Goal: Task Accomplishment & Management: Complete application form

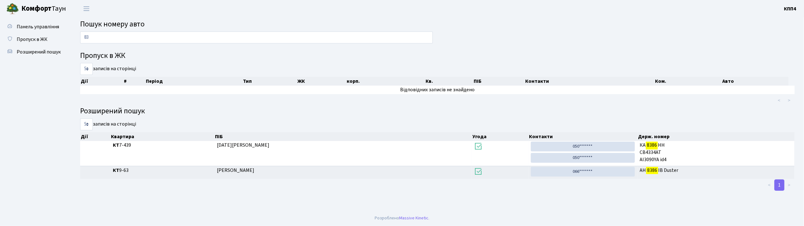
type input "8"
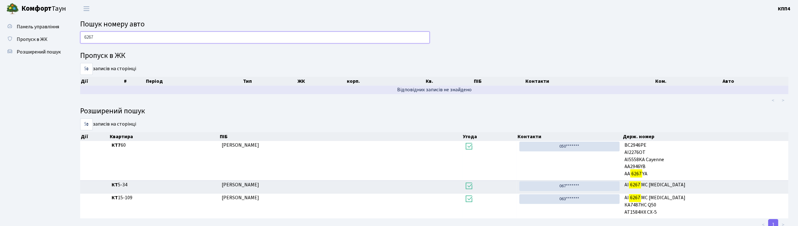
scroll to position [21, 0]
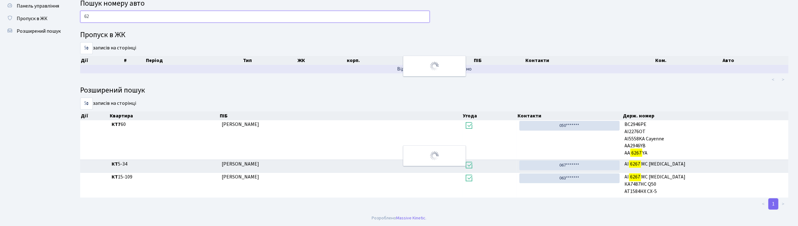
type input "6"
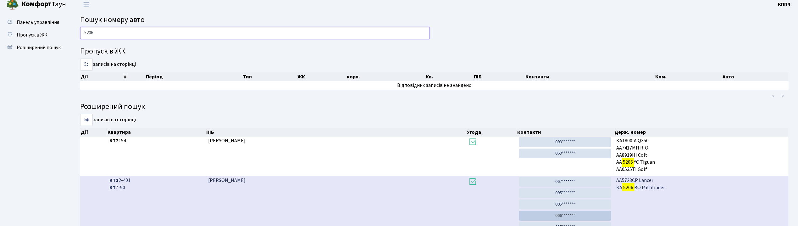
scroll to position [0, 0]
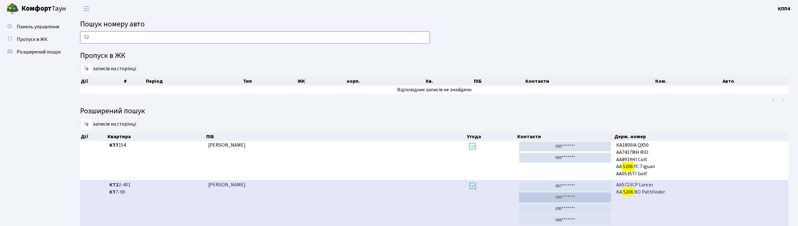
type input "5"
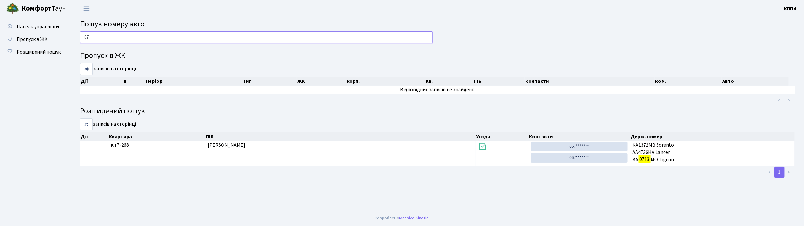
type input "0"
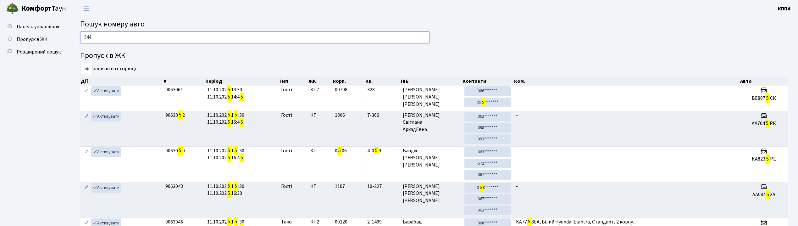
type input "5443"
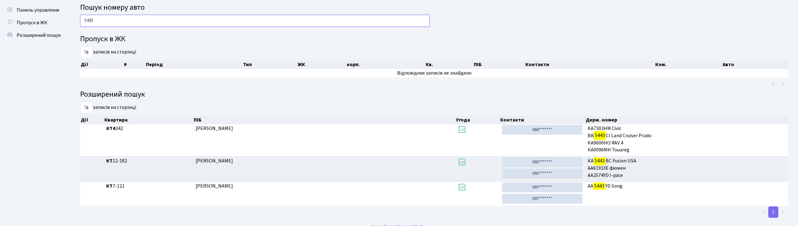
scroll to position [25, 0]
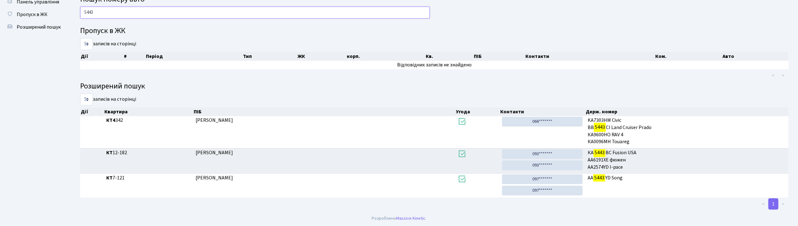
click at [153, 10] on input "5443" at bounding box center [254, 13] width 349 height 12
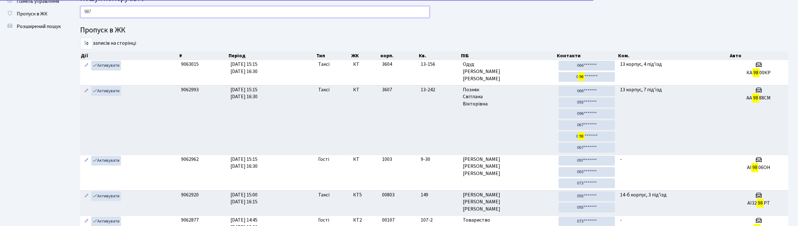
type input "9879"
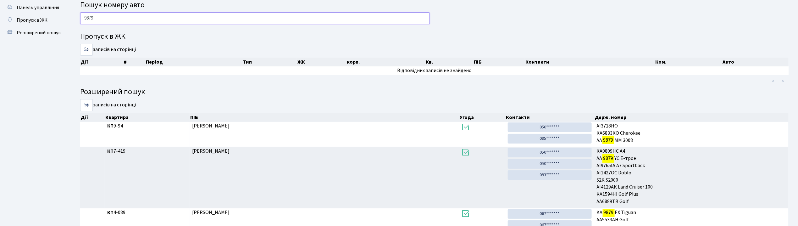
scroll to position [0, 0]
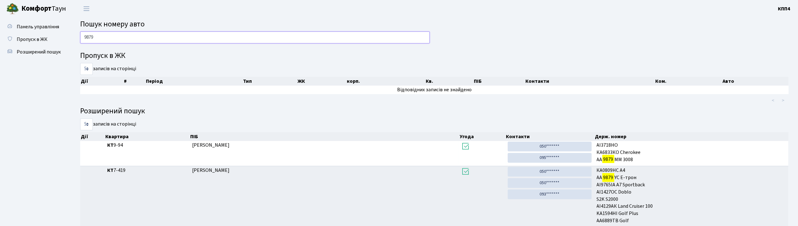
click at [117, 32] on input "9879" at bounding box center [254, 37] width 349 height 12
click at [117, 33] on input "9879" at bounding box center [254, 37] width 349 height 12
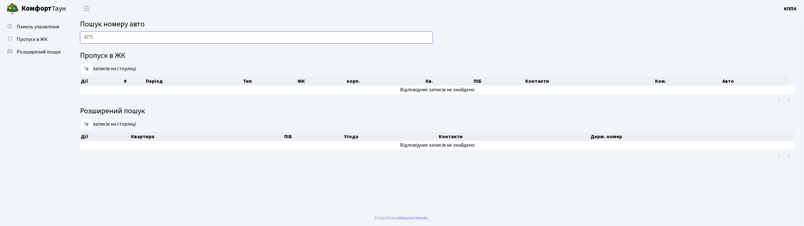
click at [150, 36] on input "6771" at bounding box center [256, 37] width 353 height 12
type input "6771"
click at [223, 32] on input "6771" at bounding box center [256, 37] width 353 height 12
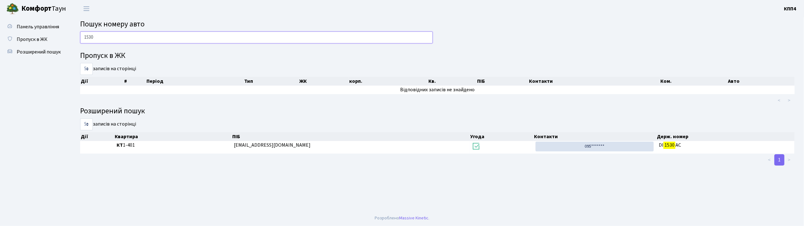
type input "1530"
click at [158, 37] on input "1530" at bounding box center [256, 37] width 353 height 12
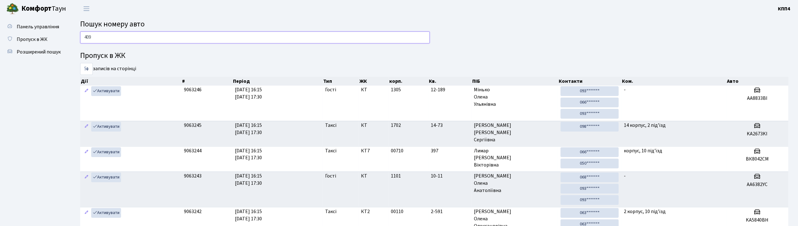
type input "4099"
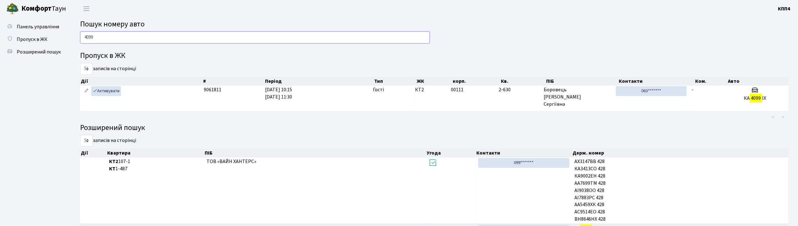
click at [102, 35] on input "4099" at bounding box center [254, 37] width 349 height 12
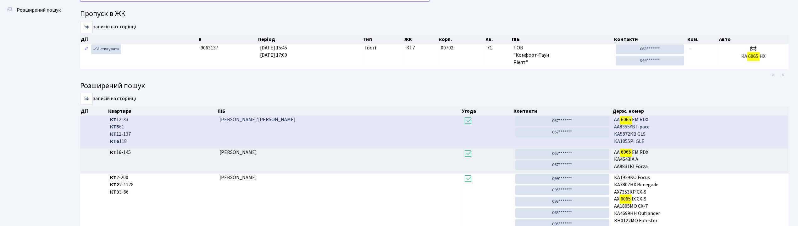
scroll to position [34, 0]
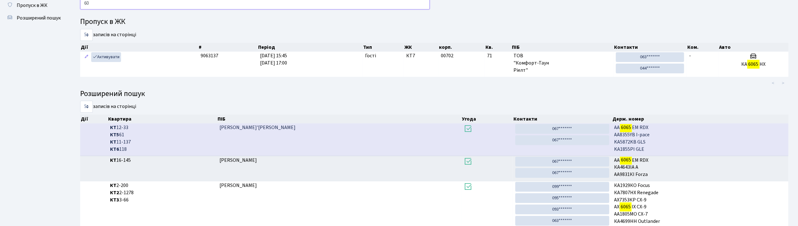
type input "6"
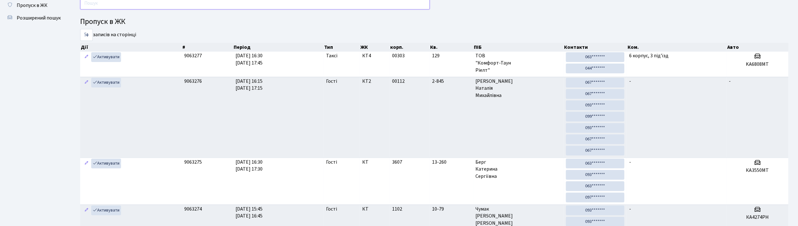
scroll to position [0, 0]
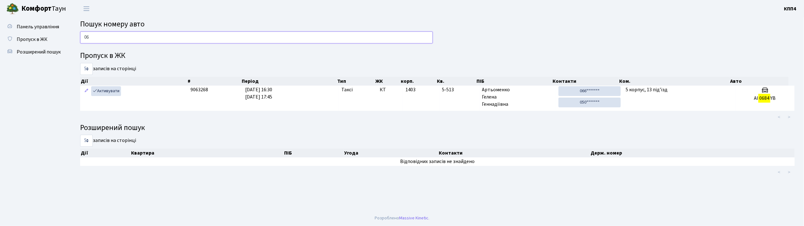
type input "0"
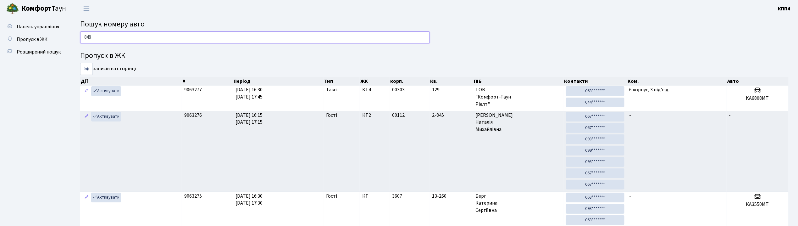
type input "8484"
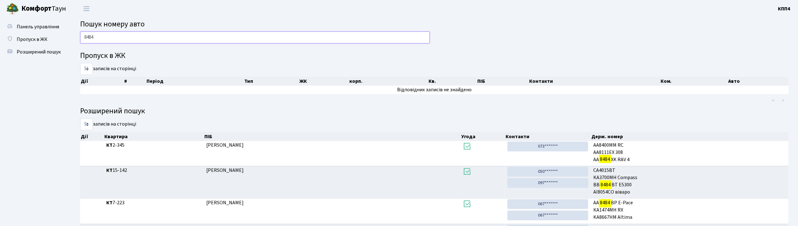
click at [145, 39] on input "8484" at bounding box center [254, 37] width 349 height 12
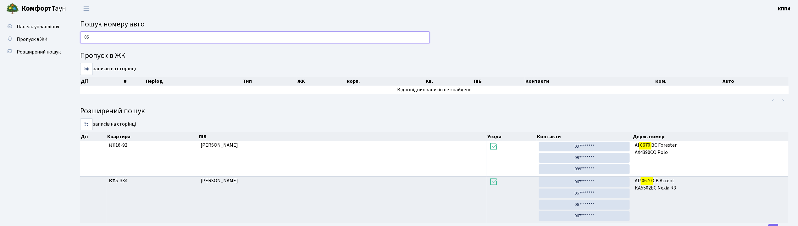
type input "0"
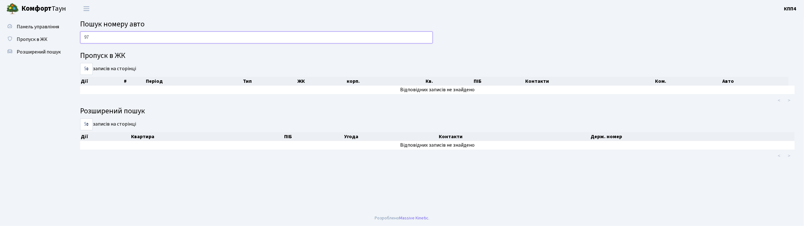
type input "9"
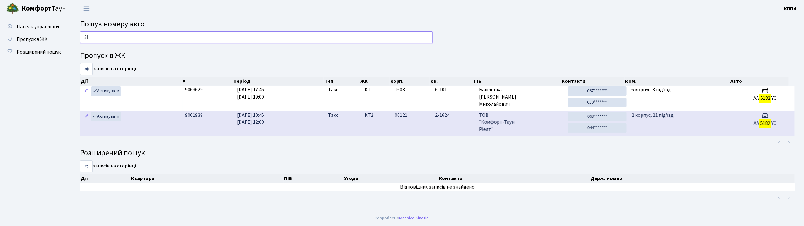
type input "5"
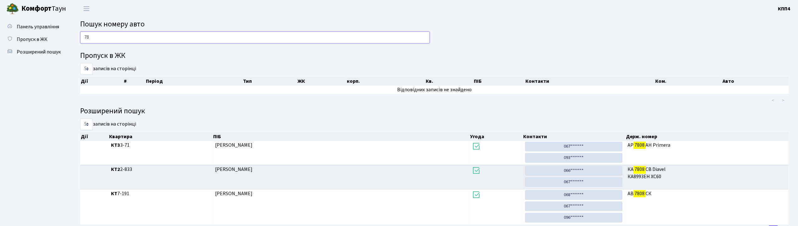
type input "7"
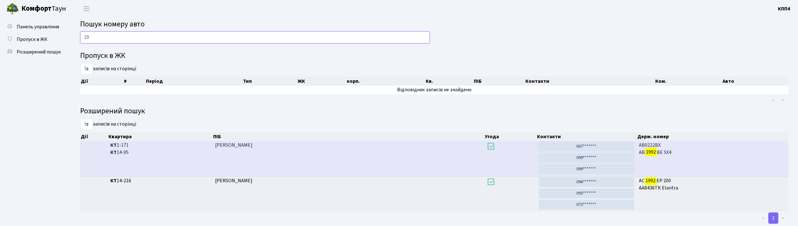
type input "1"
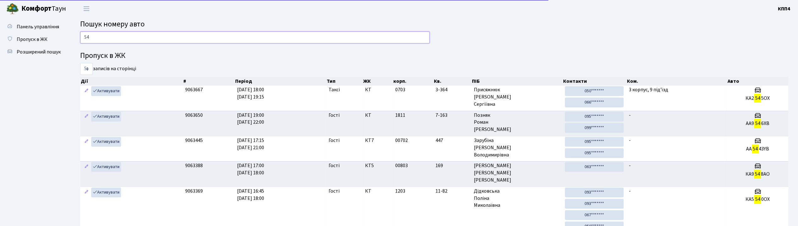
type input "5"
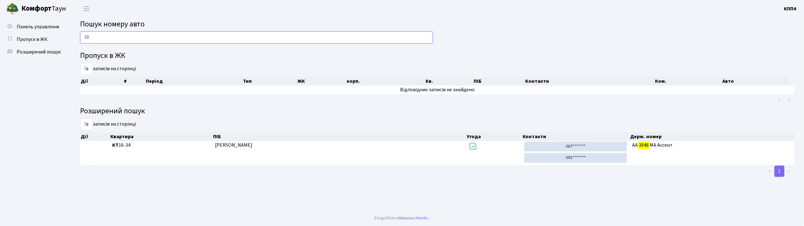
type input "3"
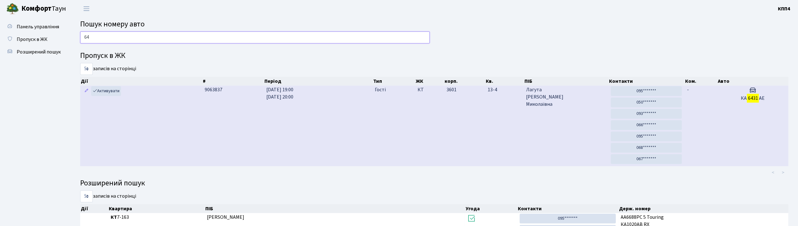
type input "6"
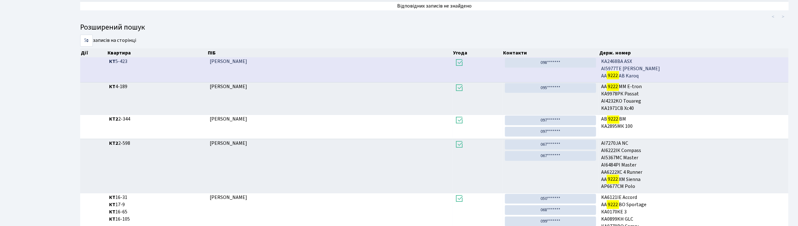
scroll to position [34, 0]
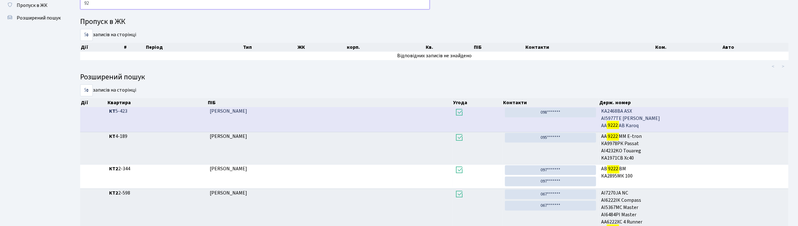
type input "9"
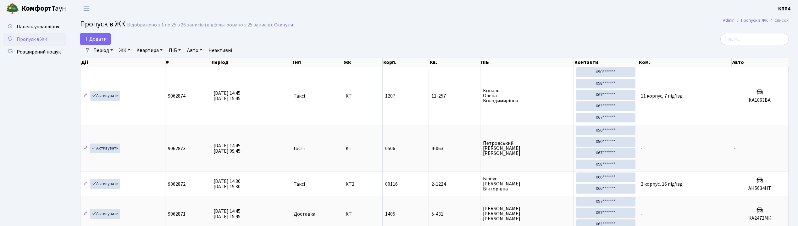
select select "25"
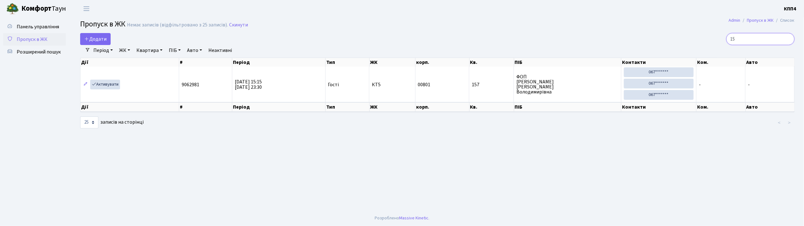
type input "1"
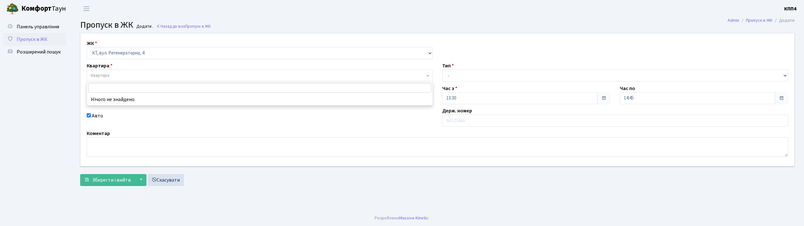
select select "271"
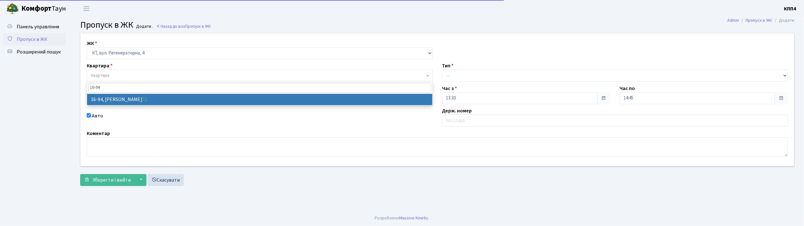
type input "16-94"
select select "8655"
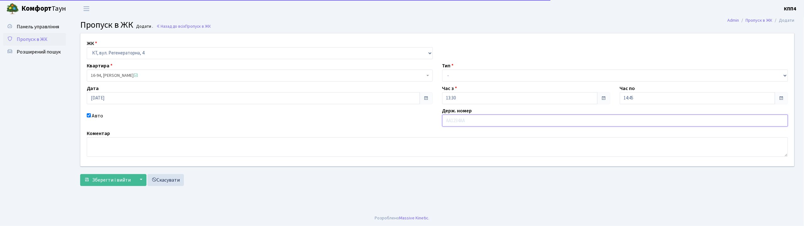
click at [453, 120] on input "text" at bounding box center [615, 120] width 346 height 12
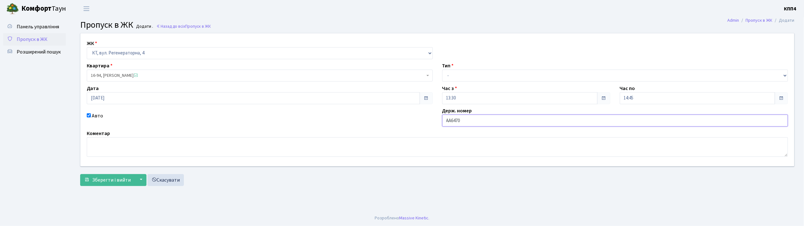
type input "АА6470YА"
click at [462, 79] on select "- Доставка Таксі Гості Сервіс" at bounding box center [615, 75] width 346 height 12
select select "3"
click at [442, 69] on select "- Доставка Таксі Гості Сервіс" at bounding box center [615, 75] width 346 height 12
click at [120, 178] on span "Зберегти і вийти" at bounding box center [111, 179] width 39 height 7
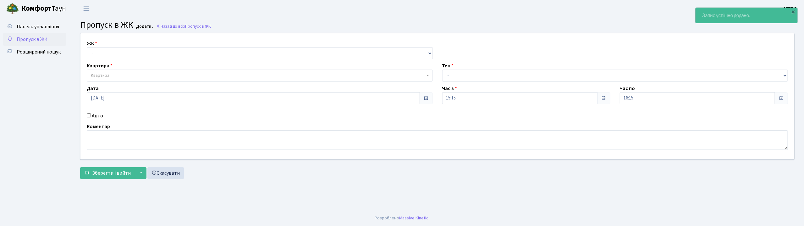
select select "271"
click at [87, 47] on select "- КТ, вул. Регенераторна, 4 КТ2, просп. Соборності, 17 КТ3, вул. Березнева, 16 …" at bounding box center [260, 53] width 346 height 12
select select
click at [93, 113] on label "Авто" at bounding box center [97, 116] width 11 height 8
click at [91, 113] on input "Авто" at bounding box center [89, 115] width 4 height 4
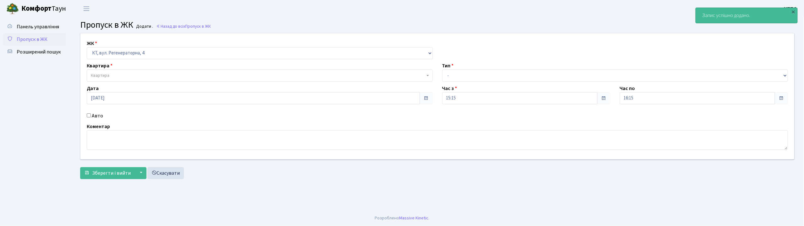
checkbox input "true"
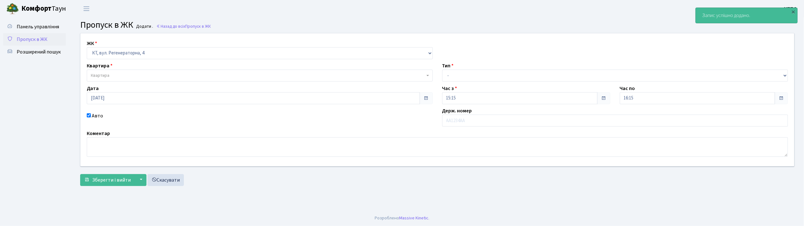
click at [105, 66] on label "Квартира" at bounding box center [100, 66] width 26 height 8
click at [107, 72] on span "Квартира" at bounding box center [260, 75] width 346 height 12
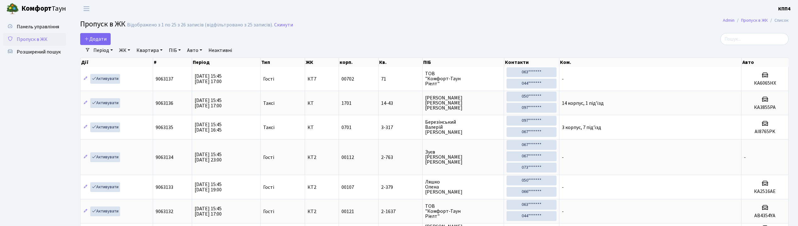
select select "25"
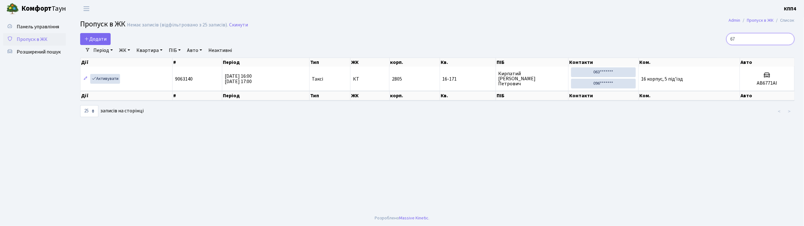
type input "6"
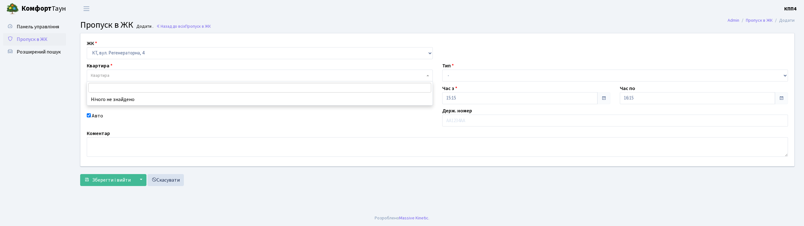
select select "271"
type input "16-"
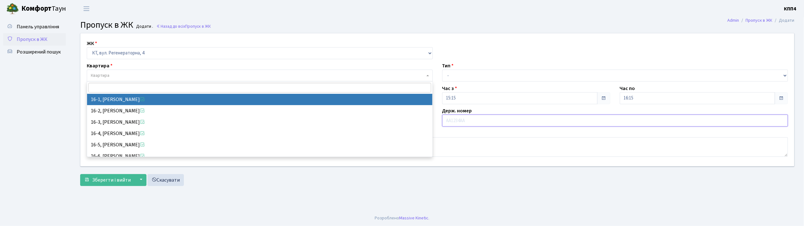
click at [482, 119] on input "text" at bounding box center [615, 120] width 346 height 12
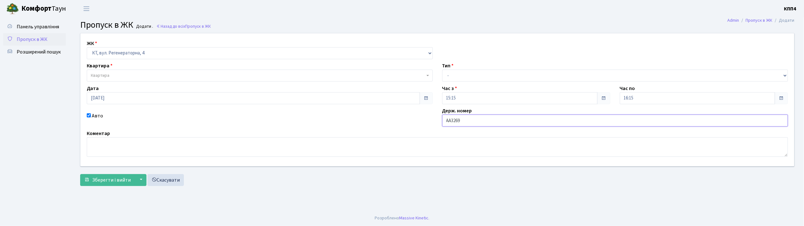
type input "АА3269ЕМ"
click at [465, 76] on select "- Доставка Таксі Гості Сервіс" at bounding box center [615, 75] width 346 height 12
select select "2"
click at [442, 69] on select "- Доставка Таксі Гості Сервіс" at bounding box center [615, 75] width 346 height 12
click at [213, 82] on div "ЖК - КТ, вул. Регенераторна, 4 КТ2, просп. [STREET_ADDRESS] [STREET_ADDRESS] [P…" at bounding box center [437, 99] width 723 height 133
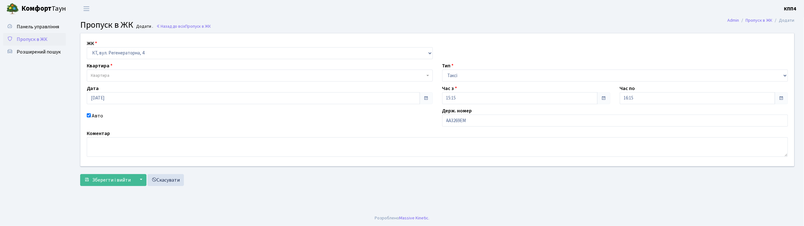
click at [211, 79] on span "Квартира" at bounding box center [260, 75] width 346 height 12
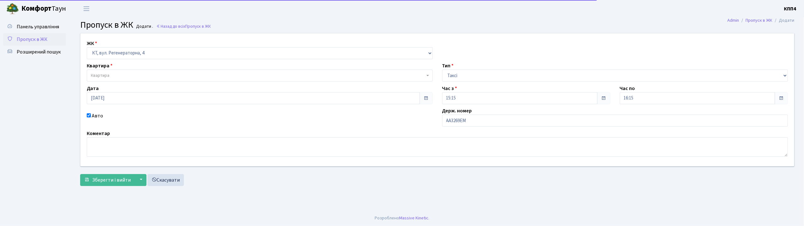
click at [212, 78] on span "Квартира" at bounding box center [258, 75] width 334 height 6
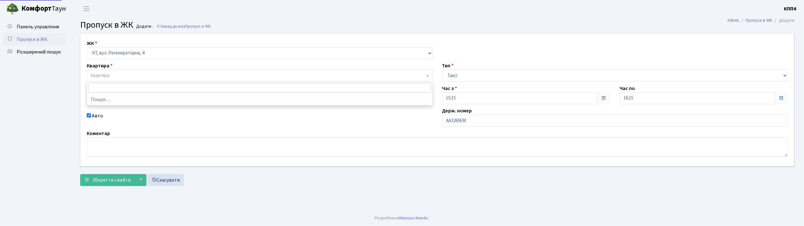
click at [209, 78] on span "Квартира" at bounding box center [258, 75] width 334 height 6
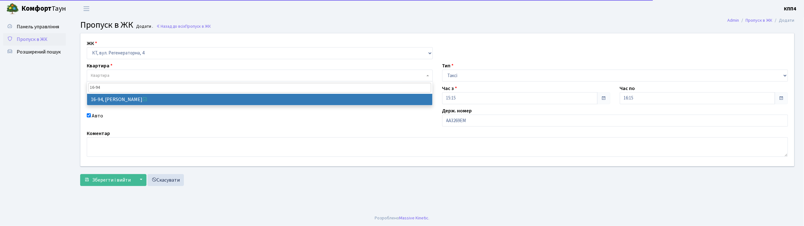
type input "16-94"
select select "8655"
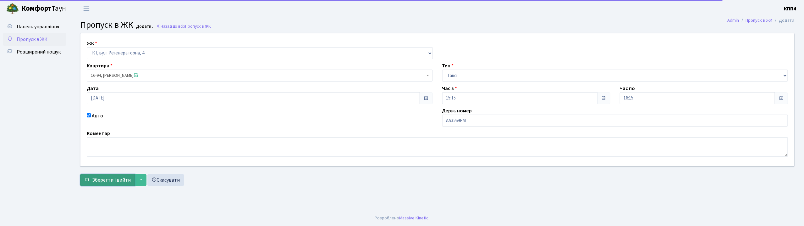
click at [109, 179] on span "Зберегти і вийти" at bounding box center [111, 179] width 39 height 7
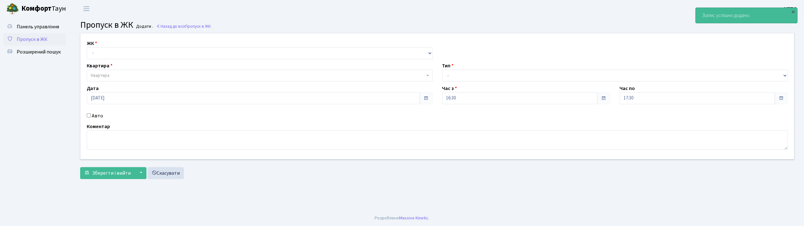
select select "271"
click at [87, 47] on select "- КТ, вул. Регенераторна, 4 КТ2, просп. [STREET_ADDRESS] [STREET_ADDRESS] [PERS…" at bounding box center [260, 53] width 346 height 12
select select
click at [99, 116] on label "Авто" at bounding box center [97, 116] width 11 height 8
click at [91, 116] on input "Авто" at bounding box center [89, 115] width 4 height 4
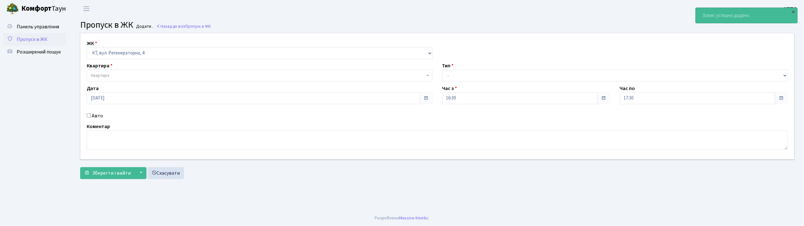
checkbox input "true"
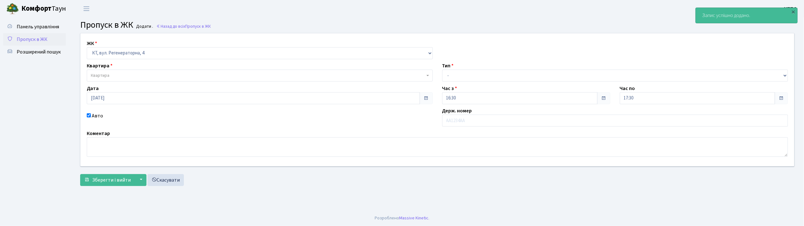
click at [110, 77] on span "Квартира" at bounding box center [258, 75] width 334 height 6
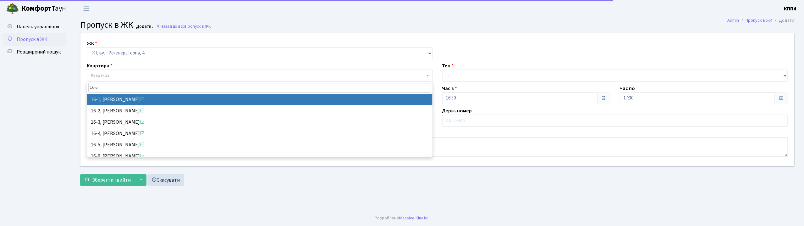
type input "16-50"
click at [409, 106] on div "ЖК - КТ, вул. Регенераторна, 4 КТ2, просп. Соборності, 17 КТ3, вул. Березнева, …" at bounding box center [437, 99] width 723 height 133
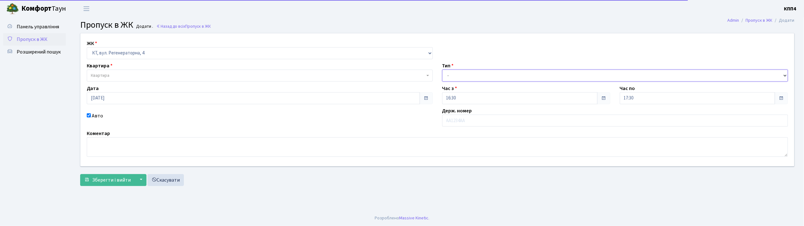
drag, startPoint x: 479, startPoint y: 70, endPoint x: 475, endPoint y: 77, distance: 7.7
click at [479, 70] on select "- Доставка Таксі Гості Сервіс" at bounding box center [615, 75] width 346 height 12
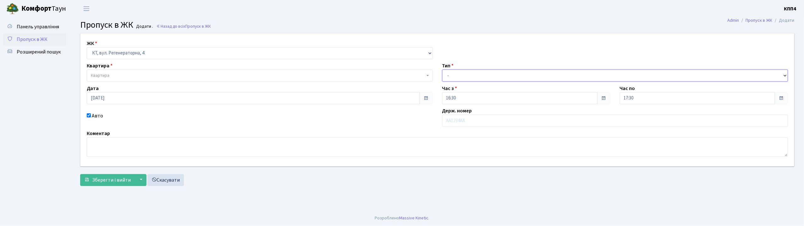
select select "2"
click at [442, 69] on select "- Доставка Таксі Гості Сервіс" at bounding box center [615, 75] width 346 height 12
click at [458, 123] on input "text" at bounding box center [615, 120] width 346 height 12
type input "АЕ3529КІ"
click at [181, 76] on span "Квартира" at bounding box center [258, 75] width 334 height 6
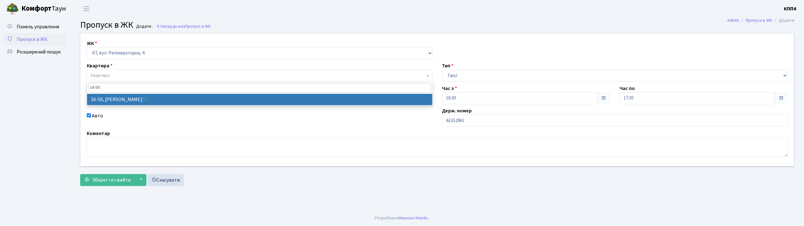
type input "16-50"
select select "8611"
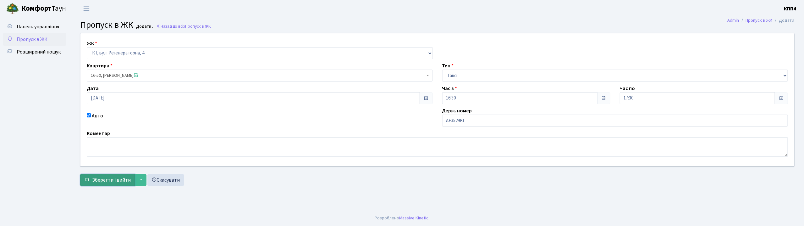
click at [116, 177] on span "Зберегти і вийти" at bounding box center [111, 179] width 39 height 7
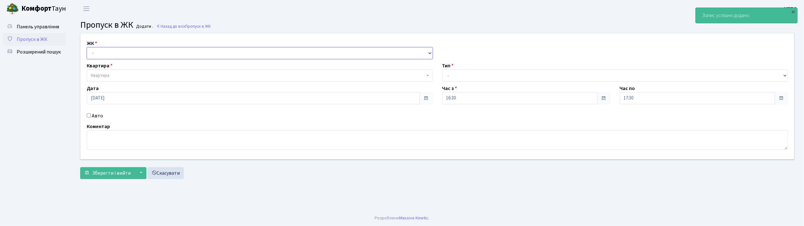
drag, startPoint x: 107, startPoint y: 53, endPoint x: 108, endPoint y: 58, distance: 4.8
click at [107, 53] on select "- КТ, вул. Регенераторна, 4 КТ2, просп. Соборності, 17 КТ3, вул. Березнева, 16 …" at bounding box center [260, 53] width 346 height 12
select select "271"
click at [87, 47] on select "- КТ, вул. Регенераторна, 4 КТ2, просп. Соборності, 17 КТ3, вул. Березнева, 16 …" at bounding box center [260, 53] width 346 height 12
select select
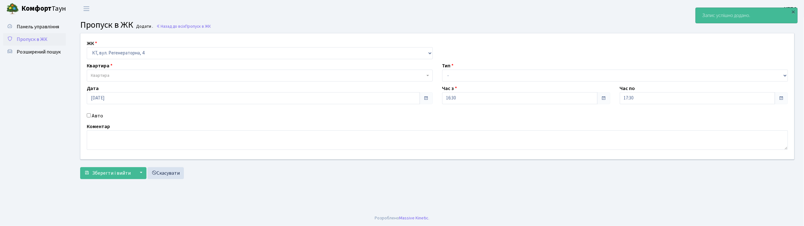
click at [97, 118] on label "Авто" at bounding box center [97, 116] width 11 height 8
click at [91, 117] on input "Авто" at bounding box center [89, 115] width 4 height 4
checkbox input "true"
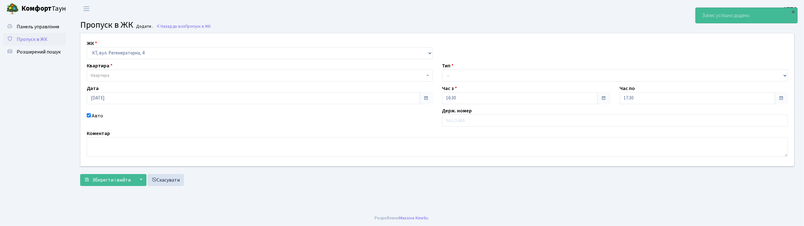
click at [110, 79] on span "Квартира" at bounding box center [258, 75] width 334 height 6
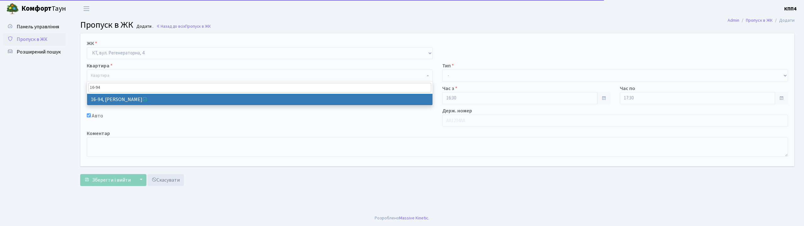
select select "271"
type input "16-94"
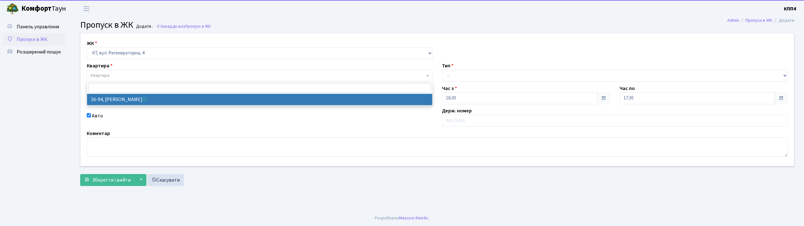
select select "8655"
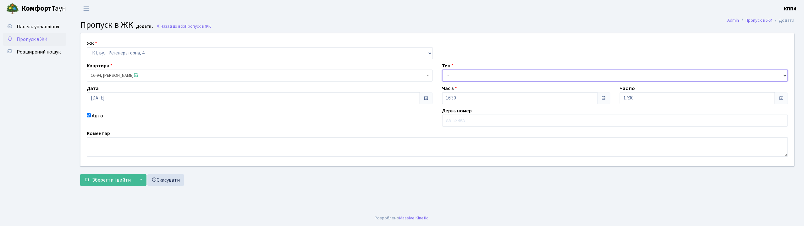
drag, startPoint x: 453, startPoint y: 75, endPoint x: 454, endPoint y: 81, distance: 5.4
click at [453, 75] on select "- Доставка Таксі Гості Сервіс" at bounding box center [615, 75] width 346 height 12
select select "2"
click at [442, 69] on select "- Доставка Таксі Гості Сервіс" at bounding box center [615, 75] width 346 height 12
click at [454, 121] on input "text" at bounding box center [615, 120] width 346 height 12
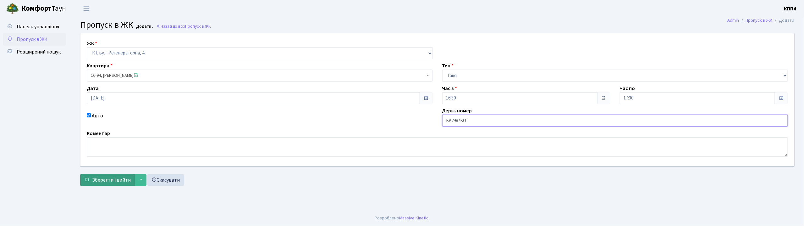
type input "КА2987КО"
click at [100, 181] on span "Зберегти і вийти" at bounding box center [111, 179] width 39 height 7
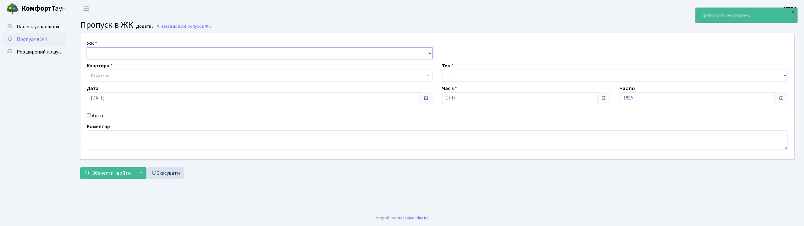
drag, startPoint x: 0, startPoint y: 0, endPoint x: 103, endPoint y: 58, distance: 118.2
click at [102, 55] on select "- КТ, вул. Регенераторна, 4 КТ2, просп. [STREET_ADDRESS] [STREET_ADDRESS] [PERS…" at bounding box center [260, 53] width 346 height 12
select select "271"
click at [87, 47] on select "- КТ, вул. Регенераторна, 4 КТ2, просп. [STREET_ADDRESS] [STREET_ADDRESS] [PERS…" at bounding box center [260, 53] width 346 height 12
select select
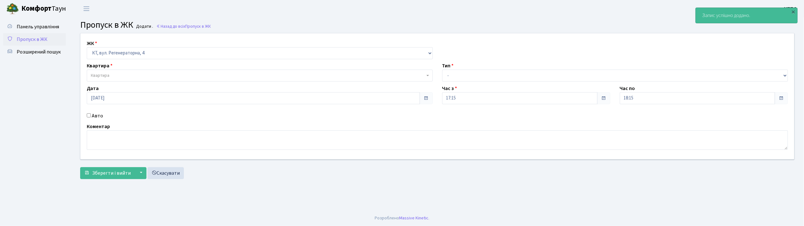
click at [100, 118] on label "Авто" at bounding box center [97, 116] width 11 height 8
click at [91, 117] on input "Авто" at bounding box center [89, 115] width 4 height 4
checkbox input "true"
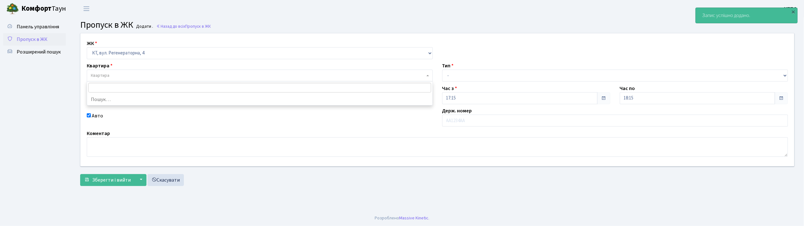
click at [104, 79] on span "Квартира" at bounding box center [260, 75] width 346 height 12
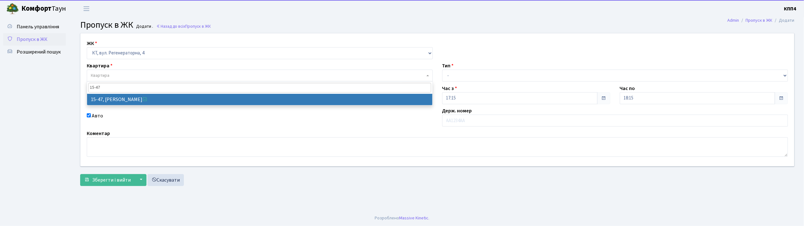
type input "15-47"
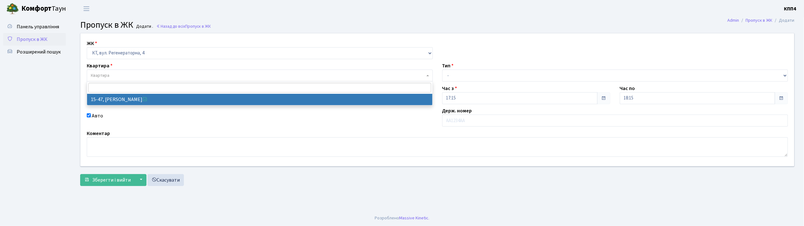
select select "8822"
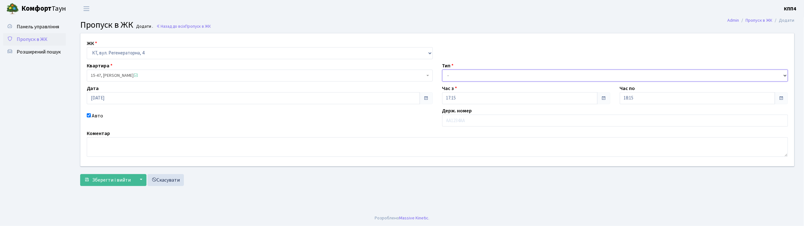
drag, startPoint x: 460, startPoint y: 72, endPoint x: 460, endPoint y: 78, distance: 6.6
click at [460, 72] on select "- Доставка Таксі Гості Сервіс" at bounding box center [615, 75] width 346 height 12
select select "3"
click at [442, 69] on select "- Доставка Таксі Гості Сервіс" at bounding box center [615, 75] width 346 height 12
click at [451, 120] on input "text" at bounding box center [615, 120] width 346 height 12
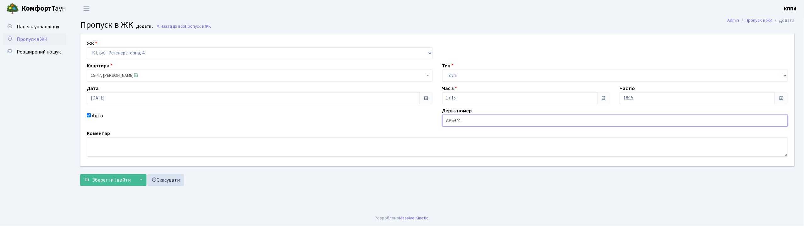
type input "АР6974ІС"
click at [111, 179] on span "Зберегти і вийти" at bounding box center [111, 179] width 39 height 7
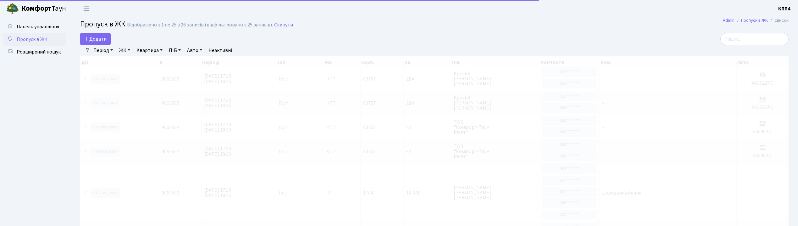
select select "25"
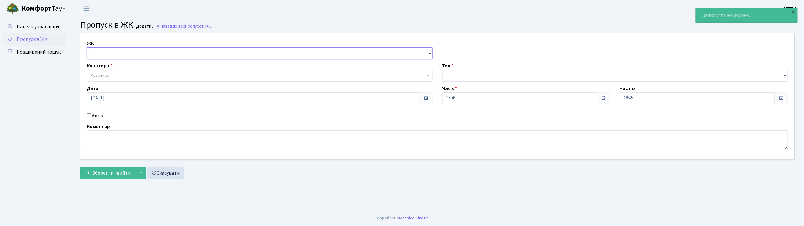
drag, startPoint x: 0, startPoint y: 0, endPoint x: 119, endPoint y: 51, distance: 129.2
click at [119, 51] on select "- КТ, вул. Регенераторна, 4 КТ2, просп. [STREET_ADDRESS] [STREET_ADDRESS] [PERS…" at bounding box center [260, 53] width 346 height 12
select select "271"
click at [87, 47] on select "- КТ, вул. Регенераторна, 4 КТ2, просп. [STREET_ADDRESS] [STREET_ADDRESS] [PERS…" at bounding box center [260, 53] width 346 height 12
select select
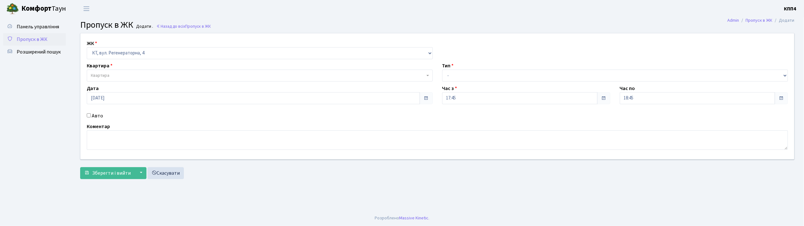
click at [99, 116] on label "Авто" at bounding box center [97, 116] width 11 height 8
click at [91, 116] on input "Авто" at bounding box center [89, 115] width 4 height 4
checkbox input "true"
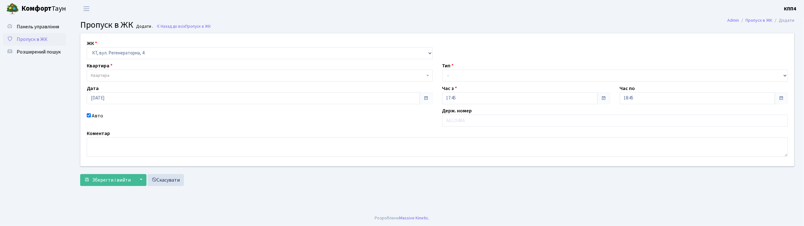
click at [116, 69] on span "Квартира" at bounding box center [260, 75] width 346 height 12
select select "271"
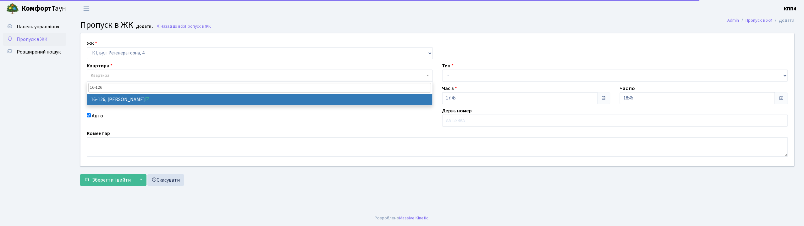
type input "16-126"
select select "8687"
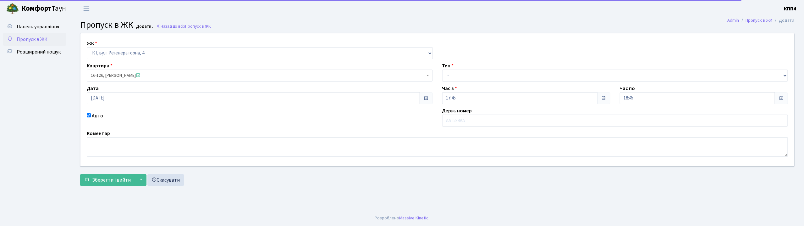
click at [441, 75] on div "Тип - Доставка Таксі Гості Сервіс" at bounding box center [614, 71] width 355 height 19
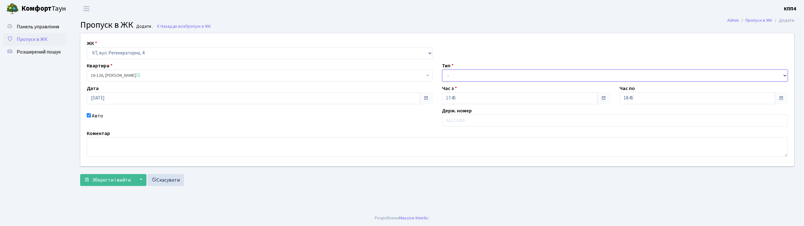
click at [453, 72] on select "- Доставка Таксі Гості Сервіс" at bounding box center [615, 75] width 346 height 12
select select "2"
click at [442, 69] on select "- Доставка Таксі Гості Сервіс" at bounding box center [615, 75] width 346 height 12
click at [446, 126] on input "text" at bounding box center [615, 120] width 346 height 12
type input "КА"
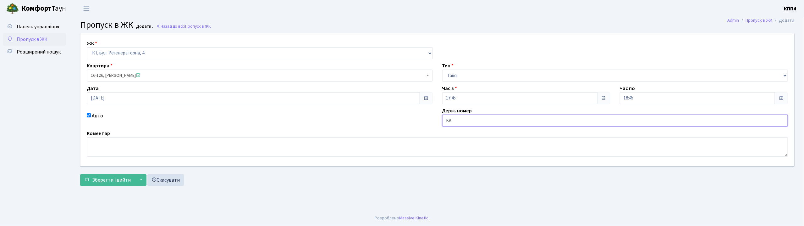
click at [469, 118] on input "КА" at bounding box center [615, 120] width 346 height 12
click at [460, 122] on input "КА" at bounding box center [615, 120] width 346 height 12
click at [426, 120] on div "Авто" at bounding box center [259, 119] width 355 height 14
click at [461, 120] on input "КА" at bounding box center [615, 120] width 346 height 12
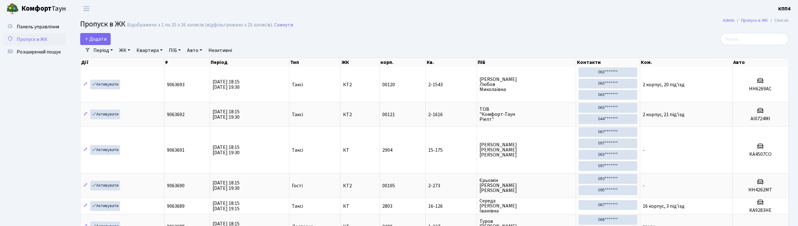
select select "25"
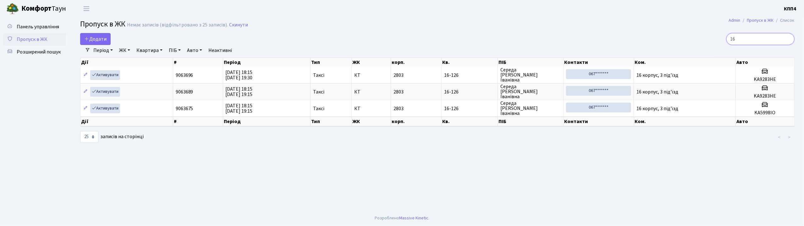
type input "1"
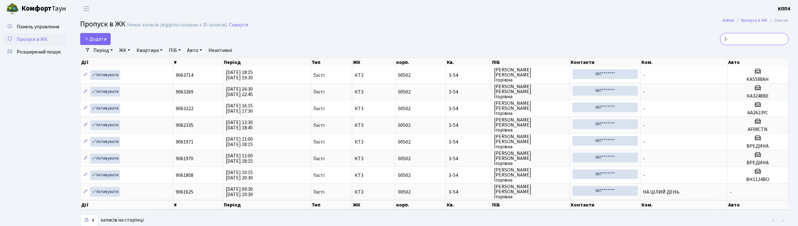
type input "3"
